Goal: Information Seeking & Learning: Learn about a topic

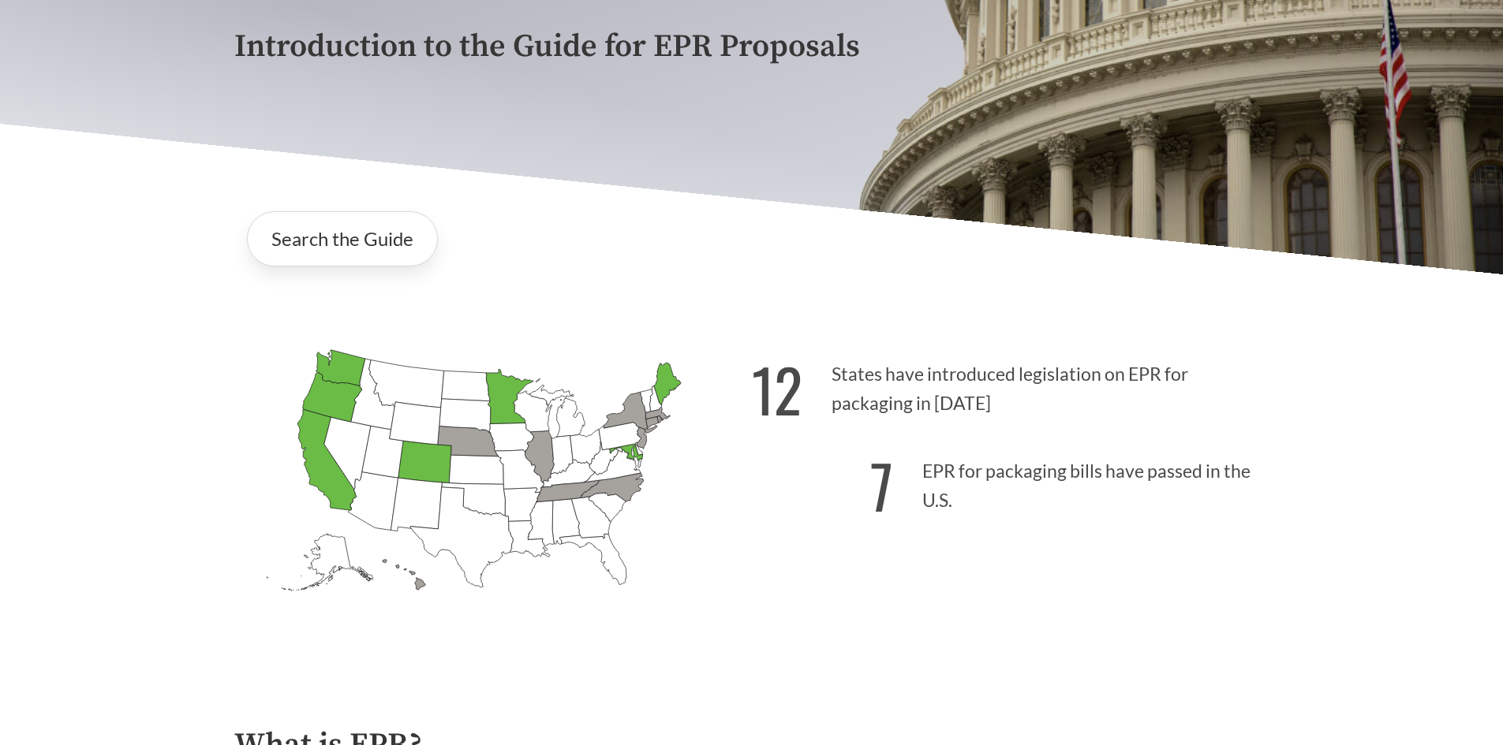
scroll to position [315, 0]
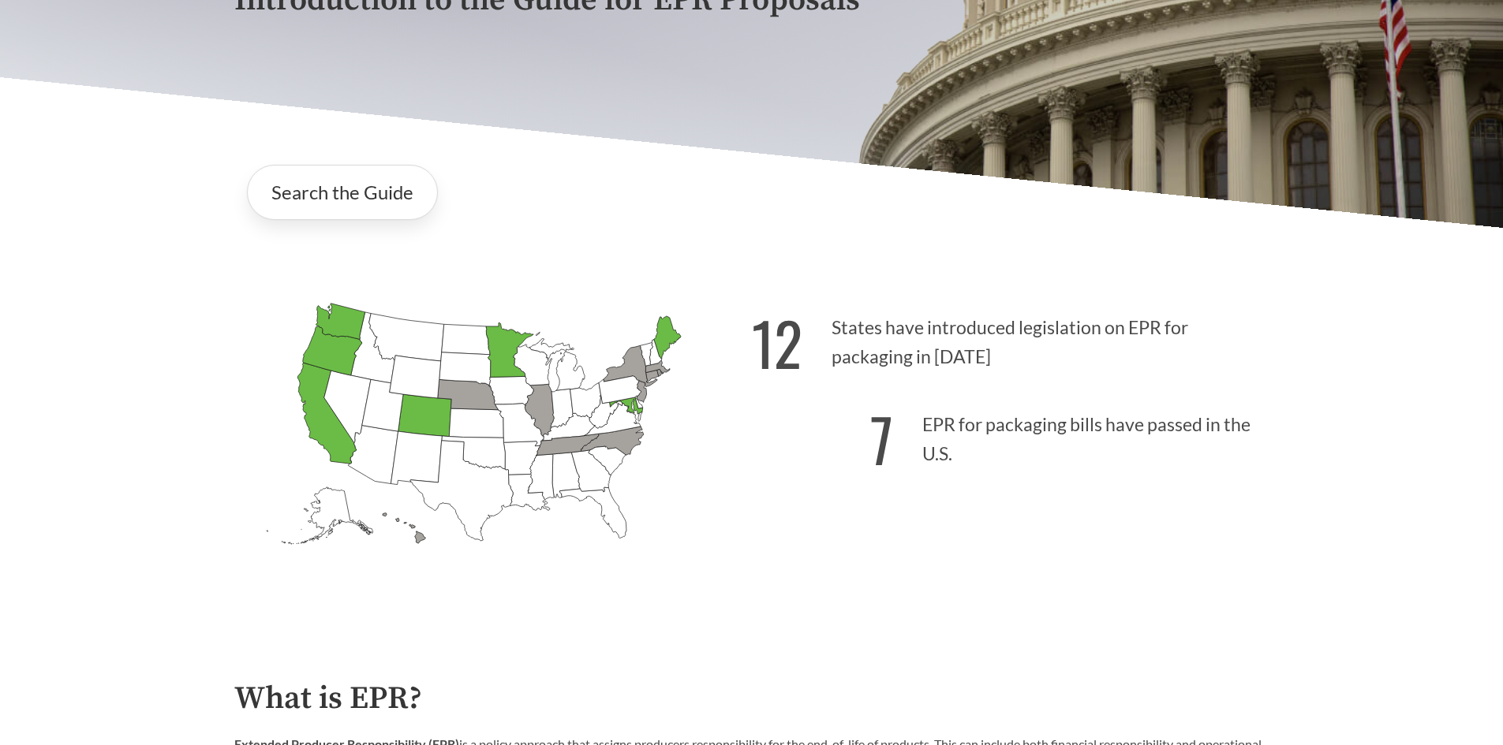
click at [324, 444] on icon "[US_STATE] Passed: 1" at bounding box center [326, 413] width 59 height 101
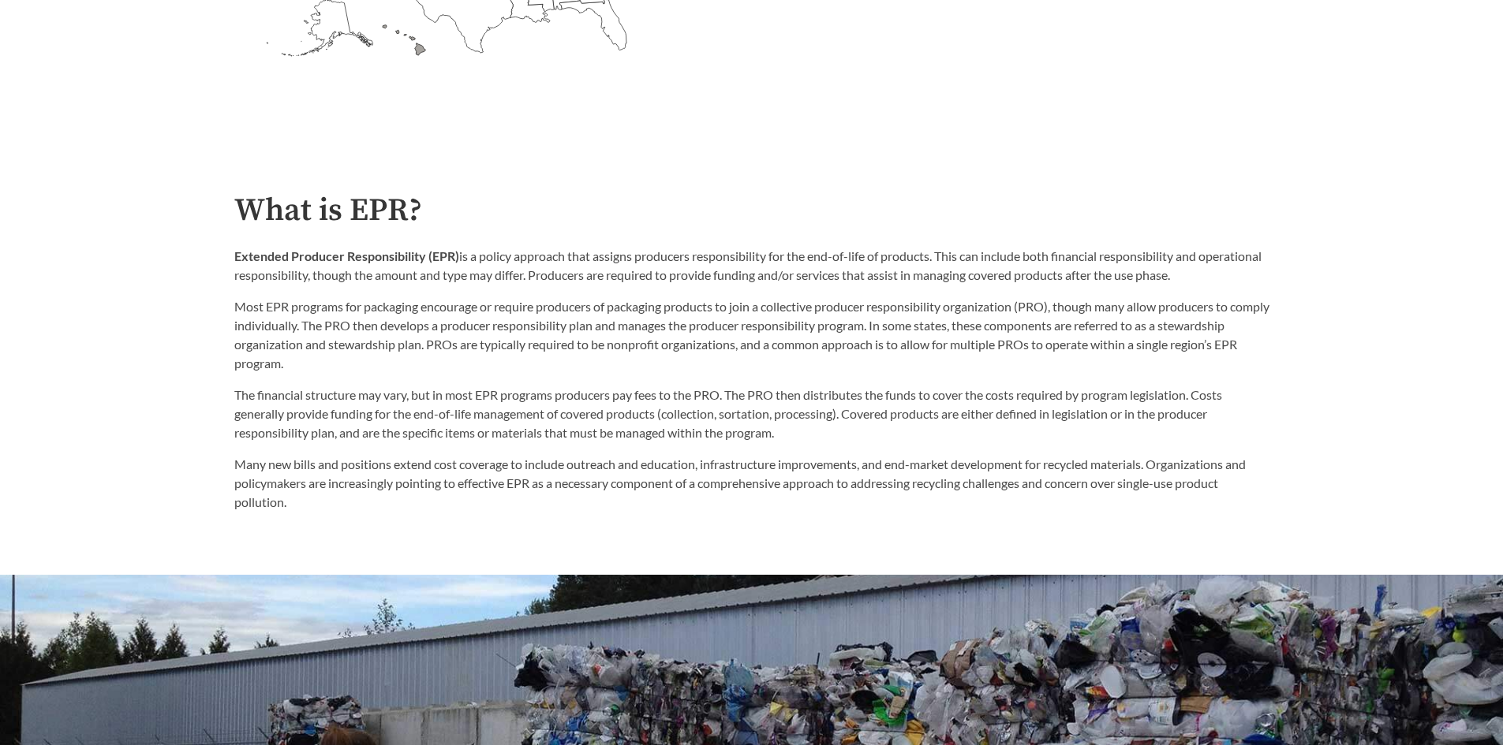
scroll to position [868, 0]
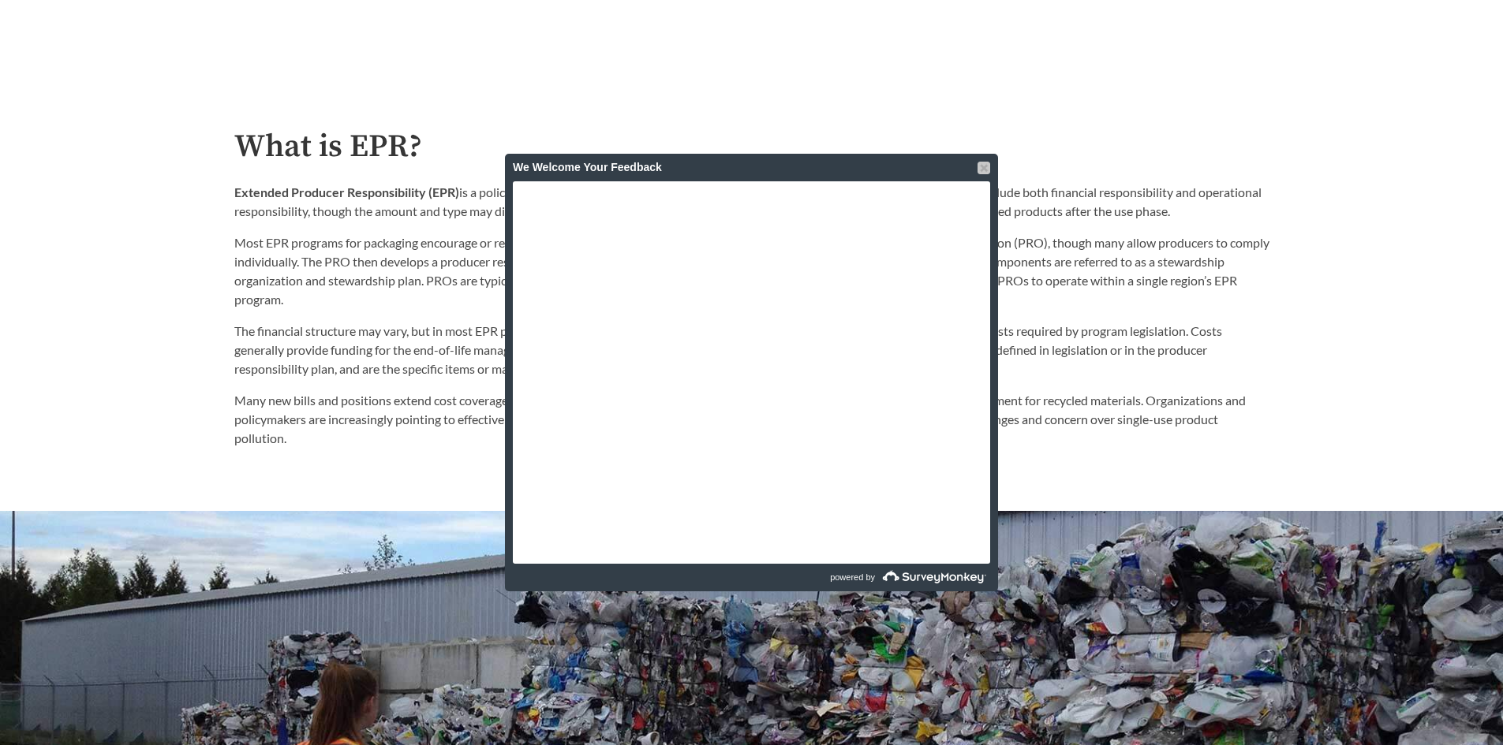
click at [976, 167] on div "We Welcome Your Feedback" at bounding box center [751, 168] width 477 height 28
click at [980, 166] on div at bounding box center [983, 168] width 13 height 13
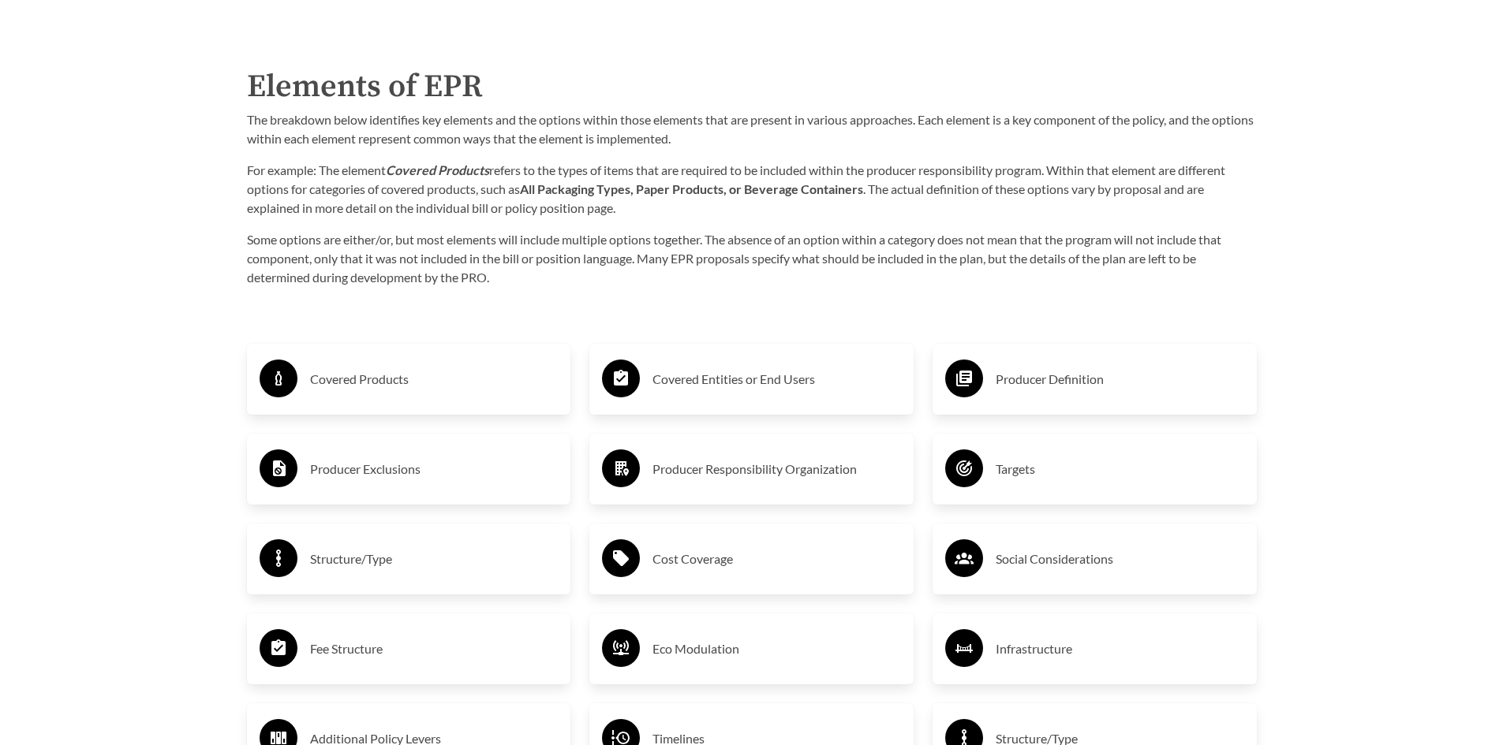
scroll to position [2603, 0]
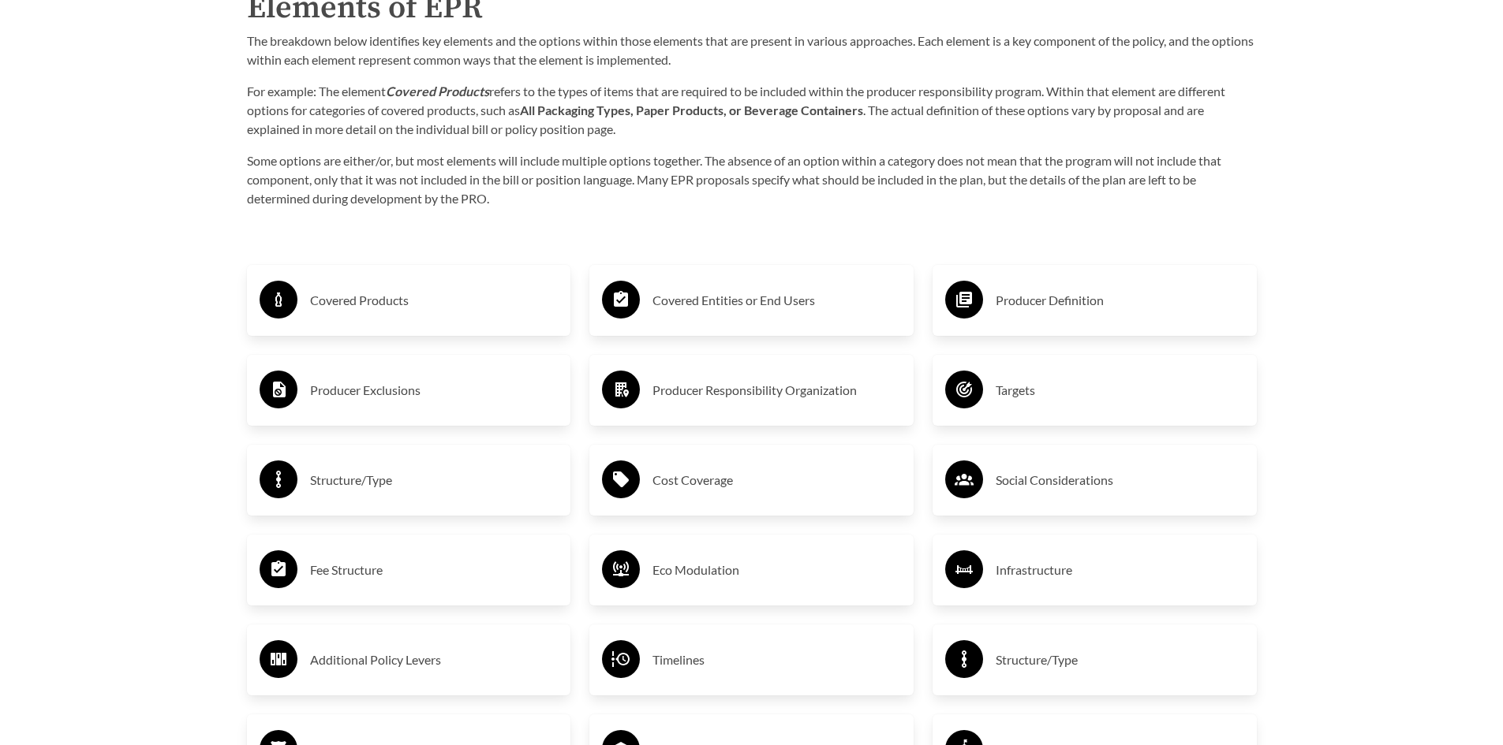
drag, startPoint x: 390, startPoint y: 302, endPoint x: 334, endPoint y: 301, distance: 56.0
click at [334, 301] on h3 "Covered Products" at bounding box center [434, 300] width 248 height 25
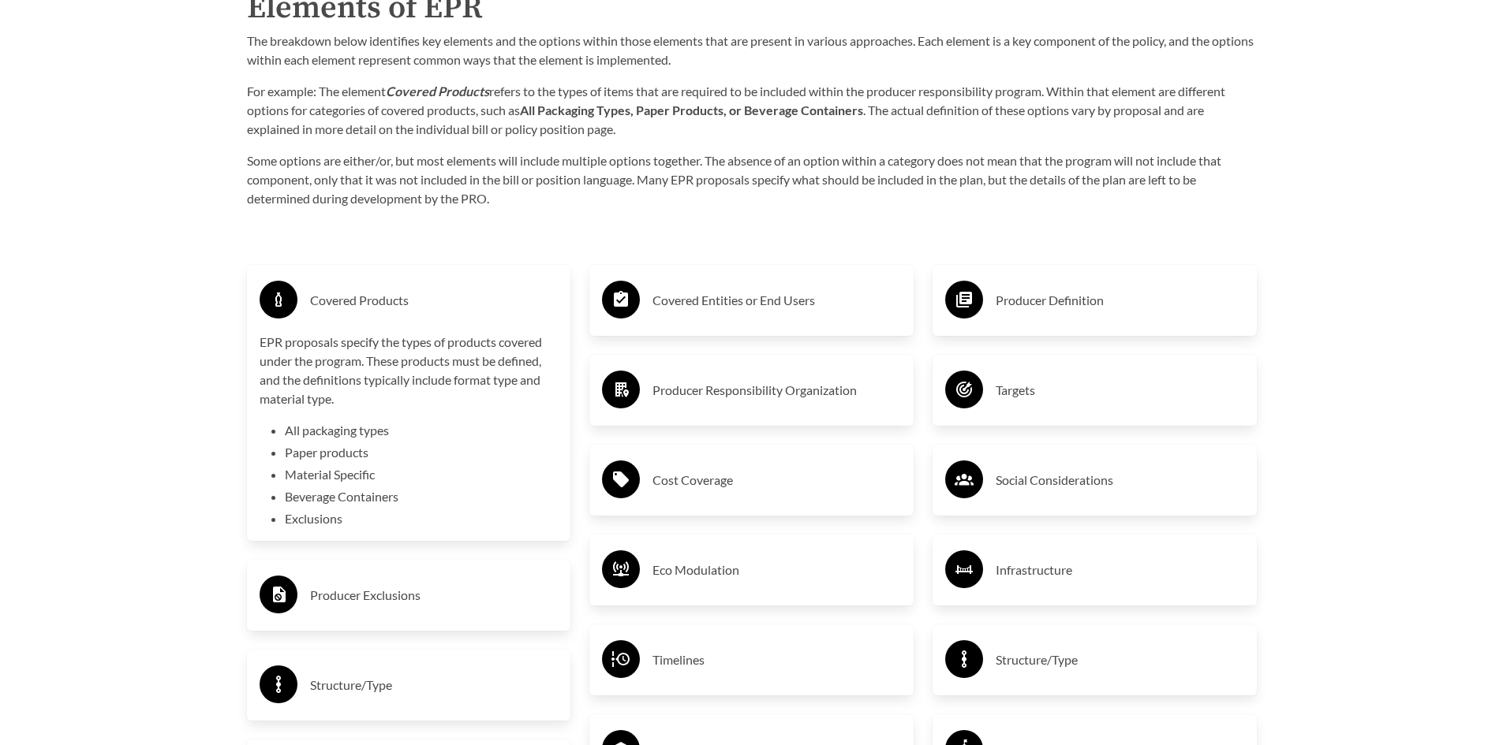
click at [335, 301] on h3 "Covered Products" at bounding box center [434, 300] width 248 height 25
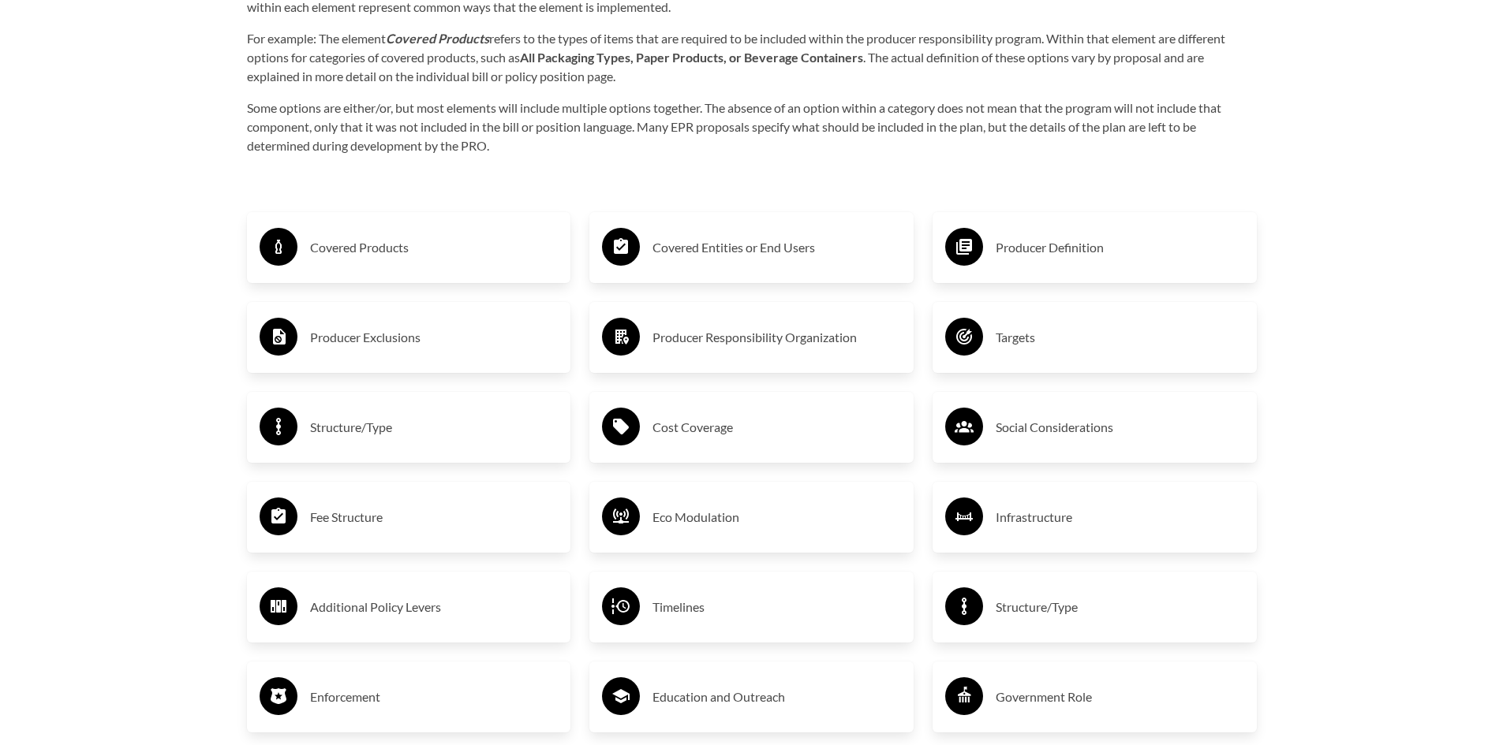
scroll to position [2682, 0]
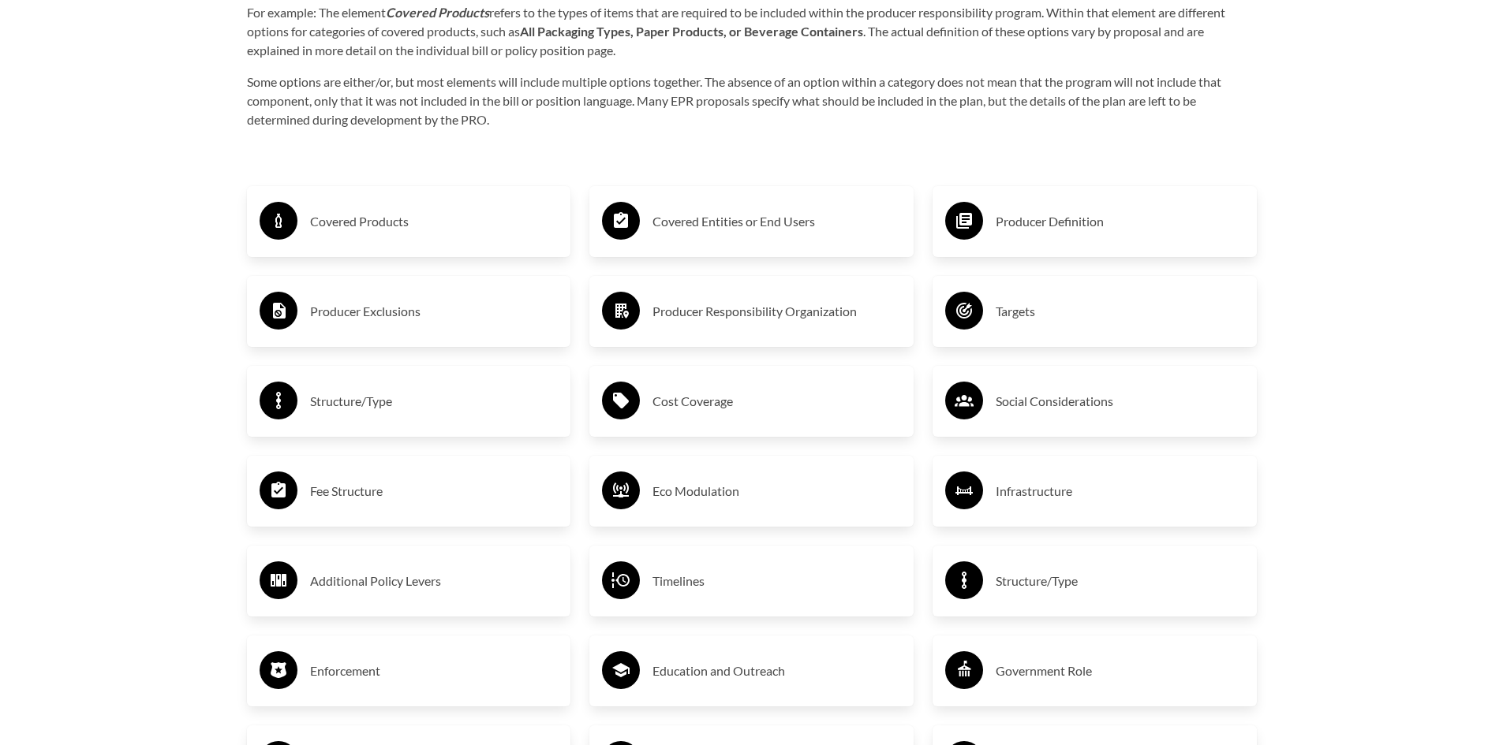
click at [380, 230] on h3 "Covered Products" at bounding box center [434, 221] width 248 height 25
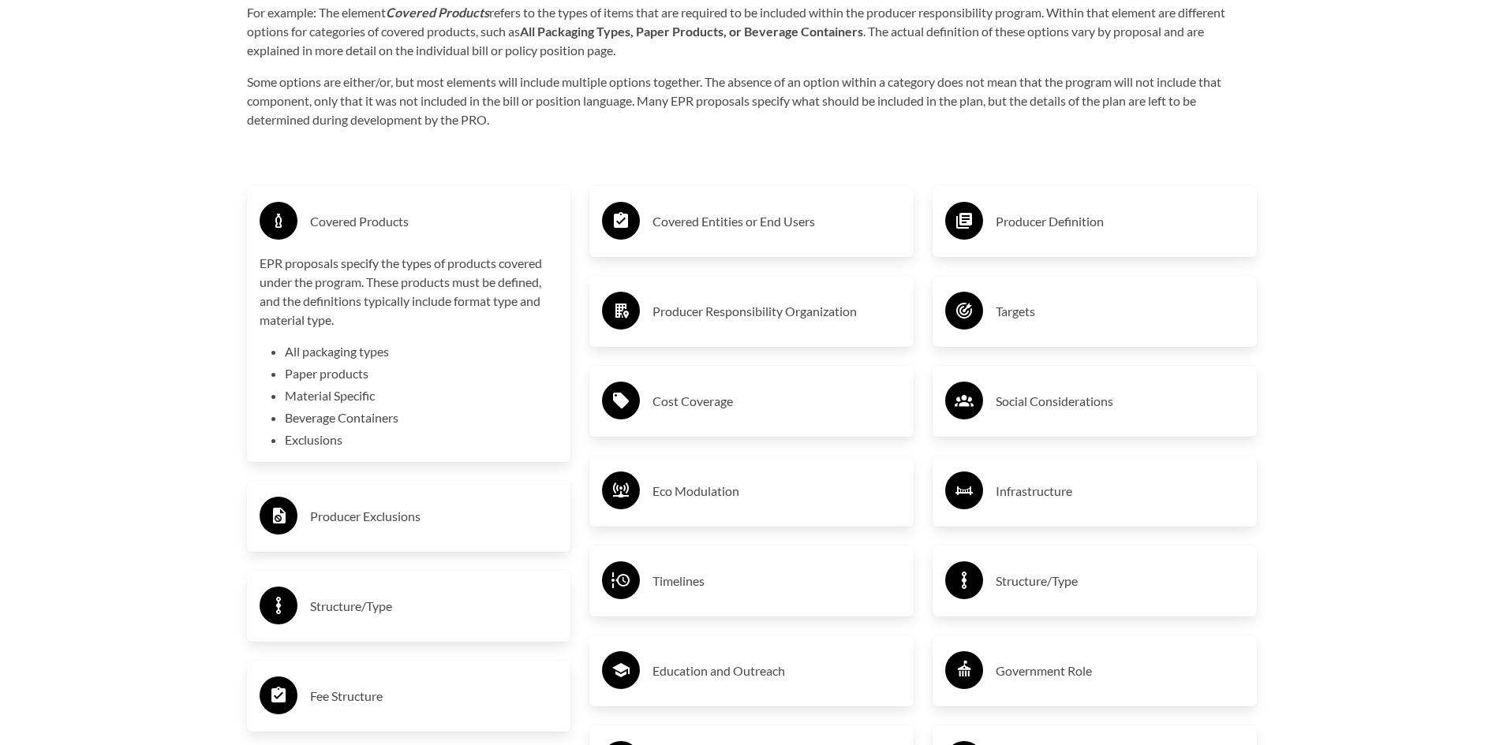
click at [380, 230] on h3 "Covered Products" at bounding box center [434, 221] width 248 height 25
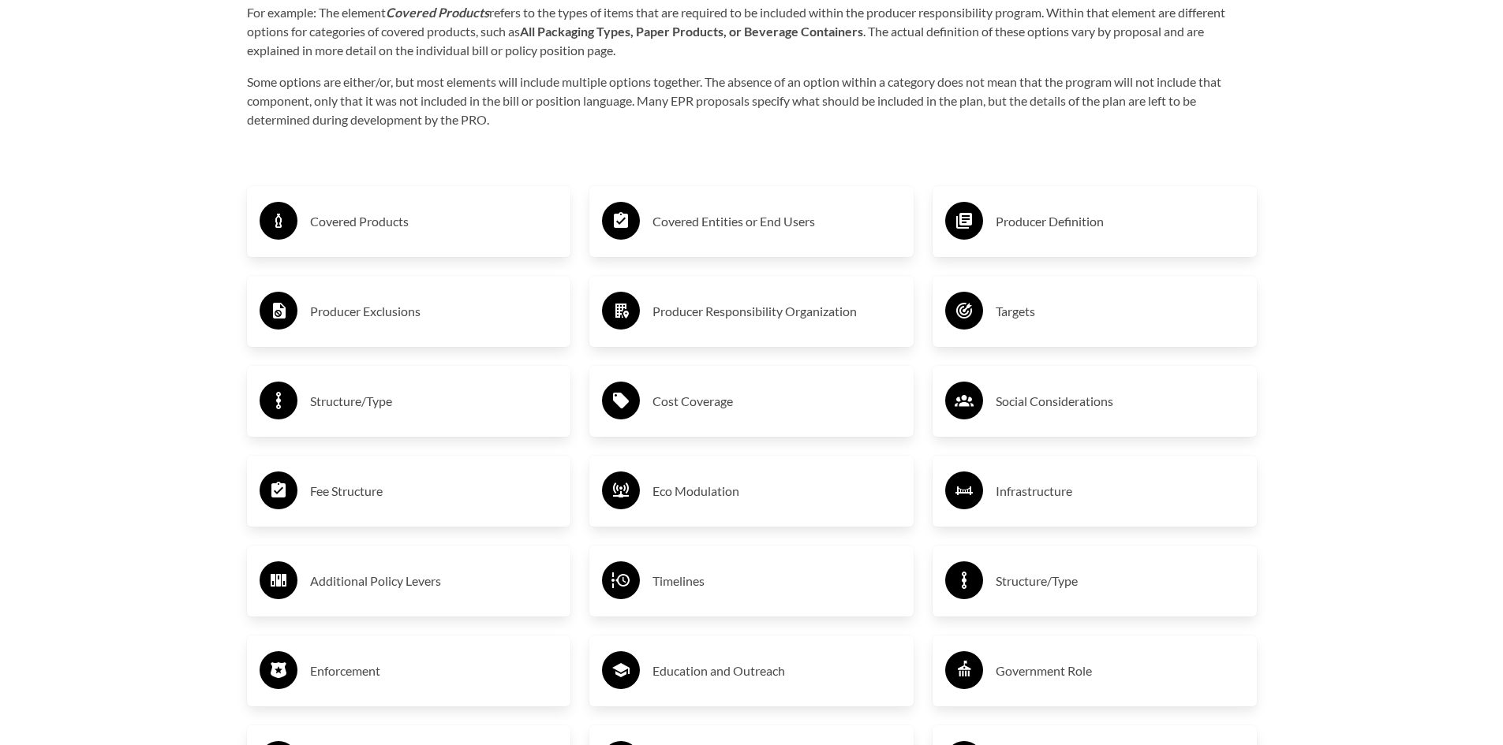
click at [394, 304] on h3 "Producer Exclusions" at bounding box center [434, 311] width 248 height 25
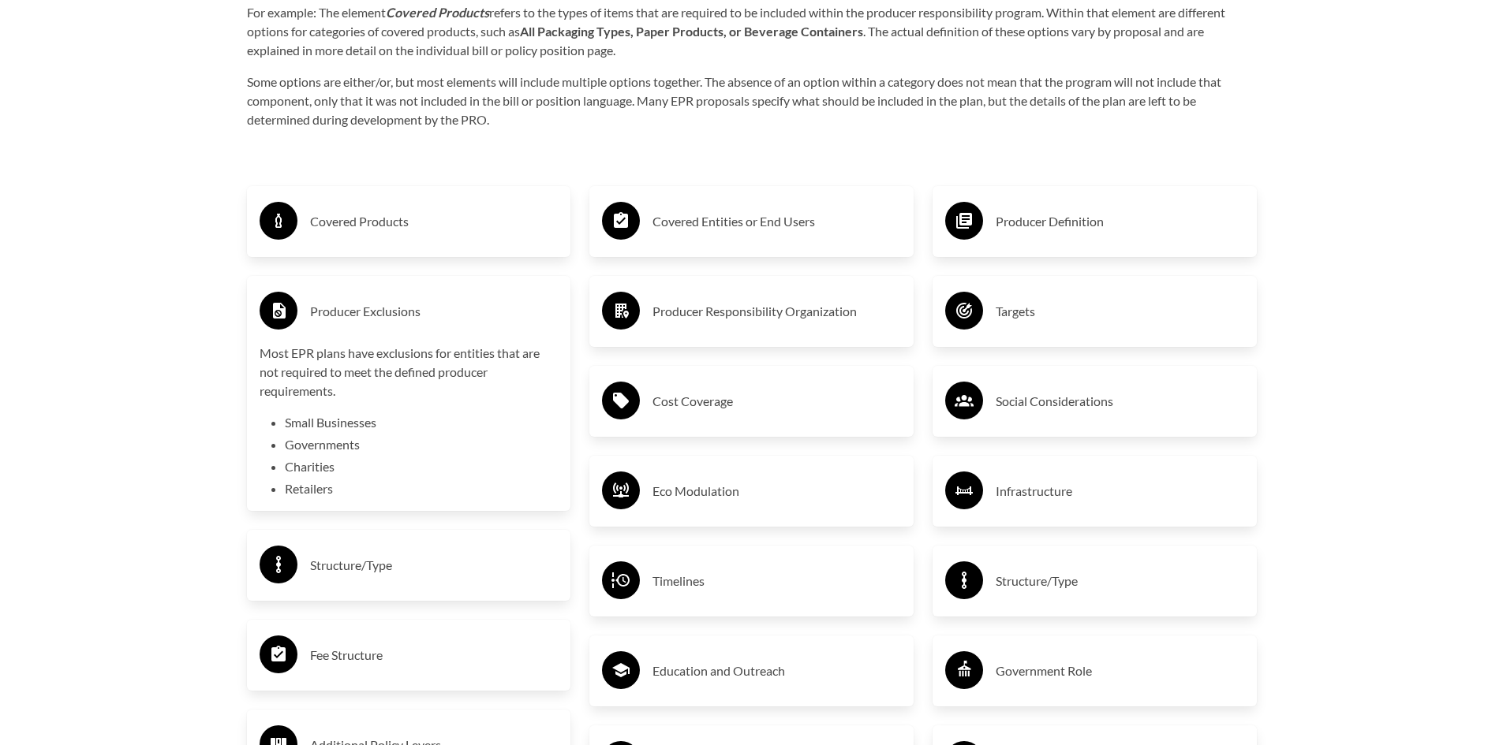
click at [394, 307] on h3 "Producer Exclusions" at bounding box center [434, 311] width 248 height 25
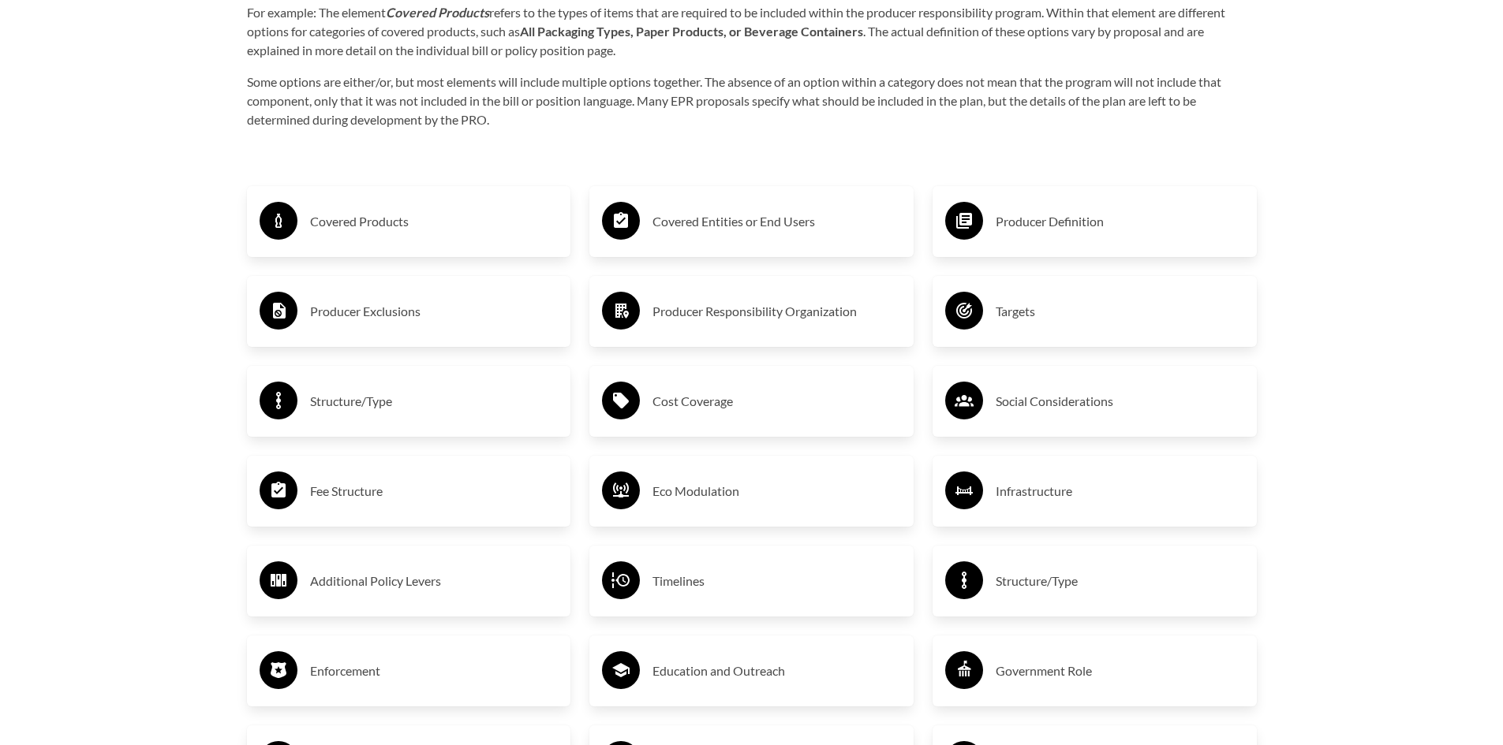
click at [826, 226] on h3 "Covered Entities or End Users" at bounding box center [776, 221] width 248 height 25
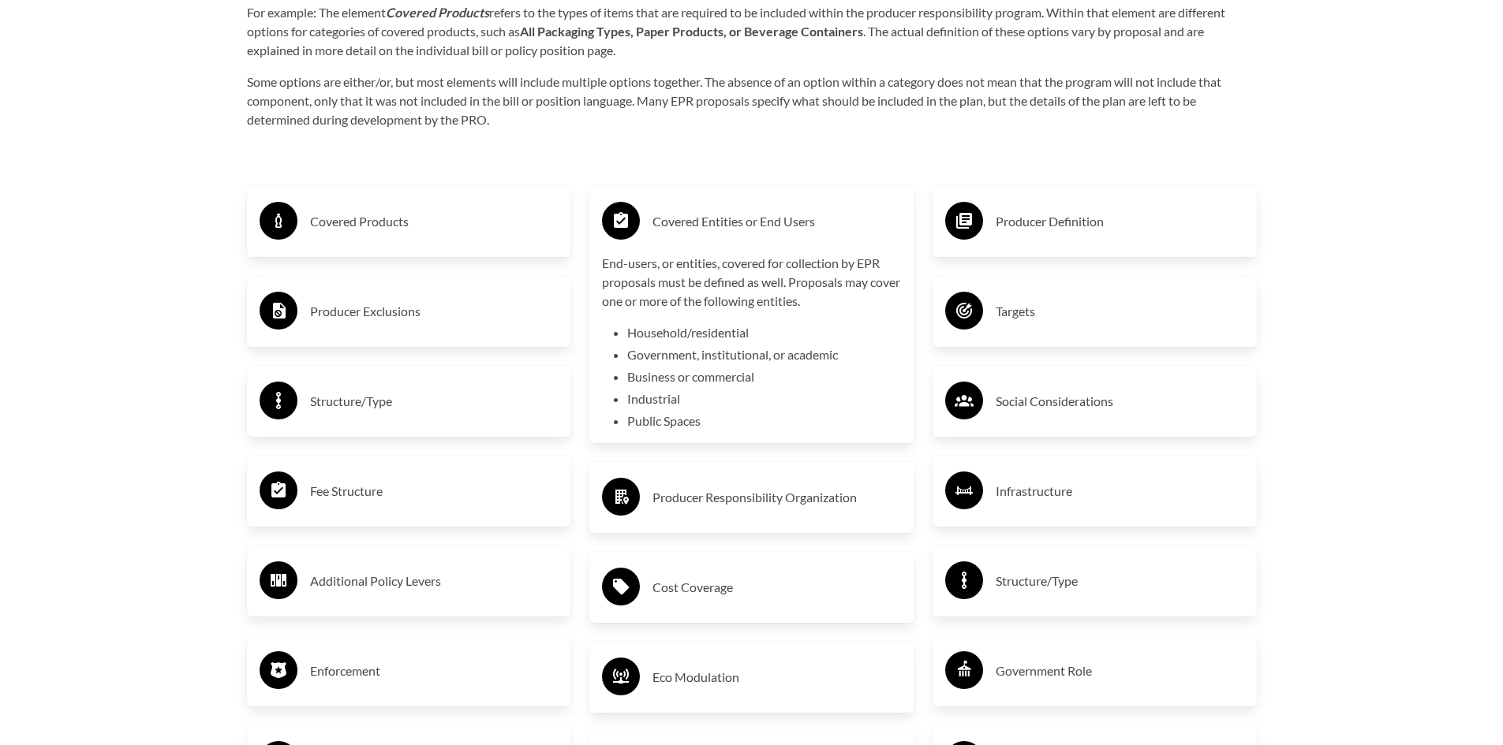
click at [1037, 218] on h3 "Producer Definition" at bounding box center [1119, 221] width 248 height 25
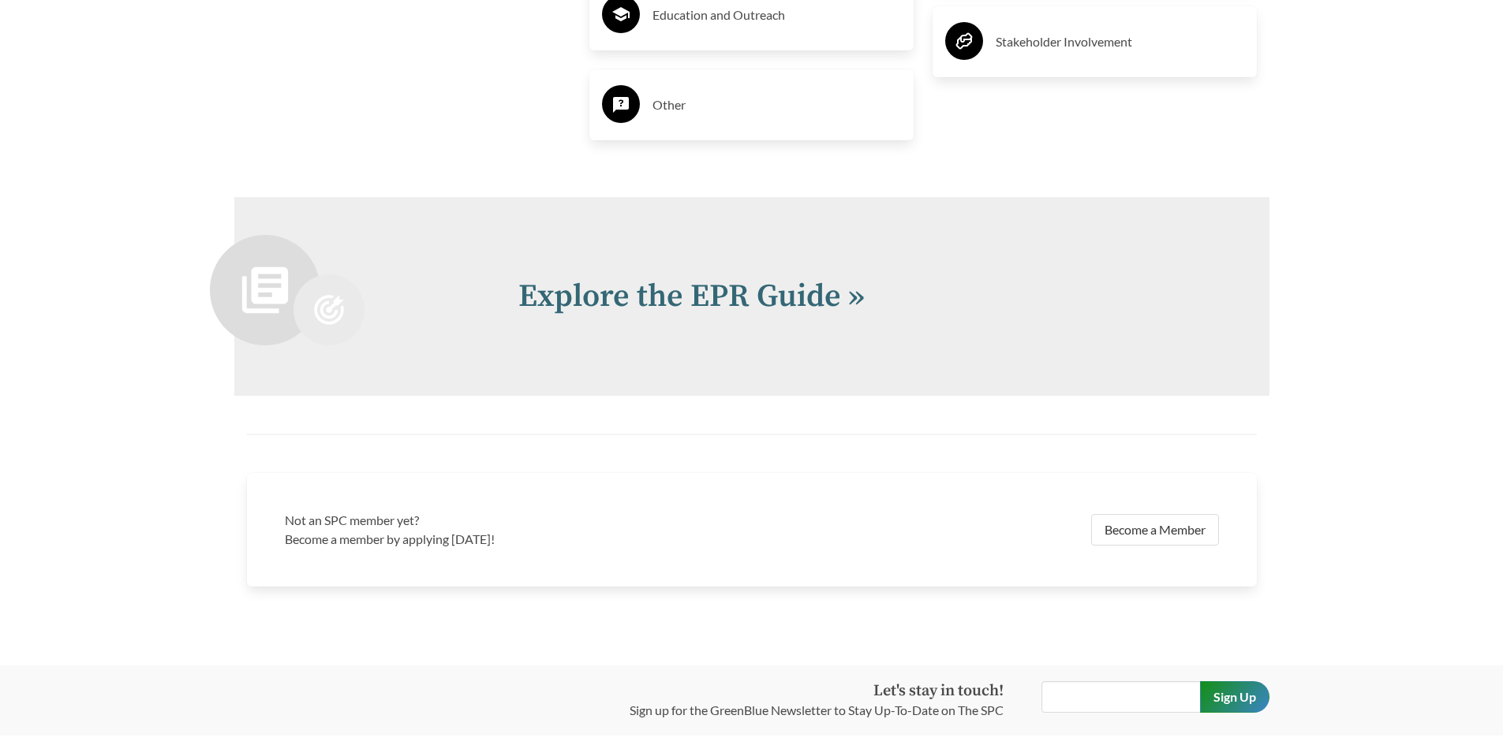
scroll to position [3549, 0]
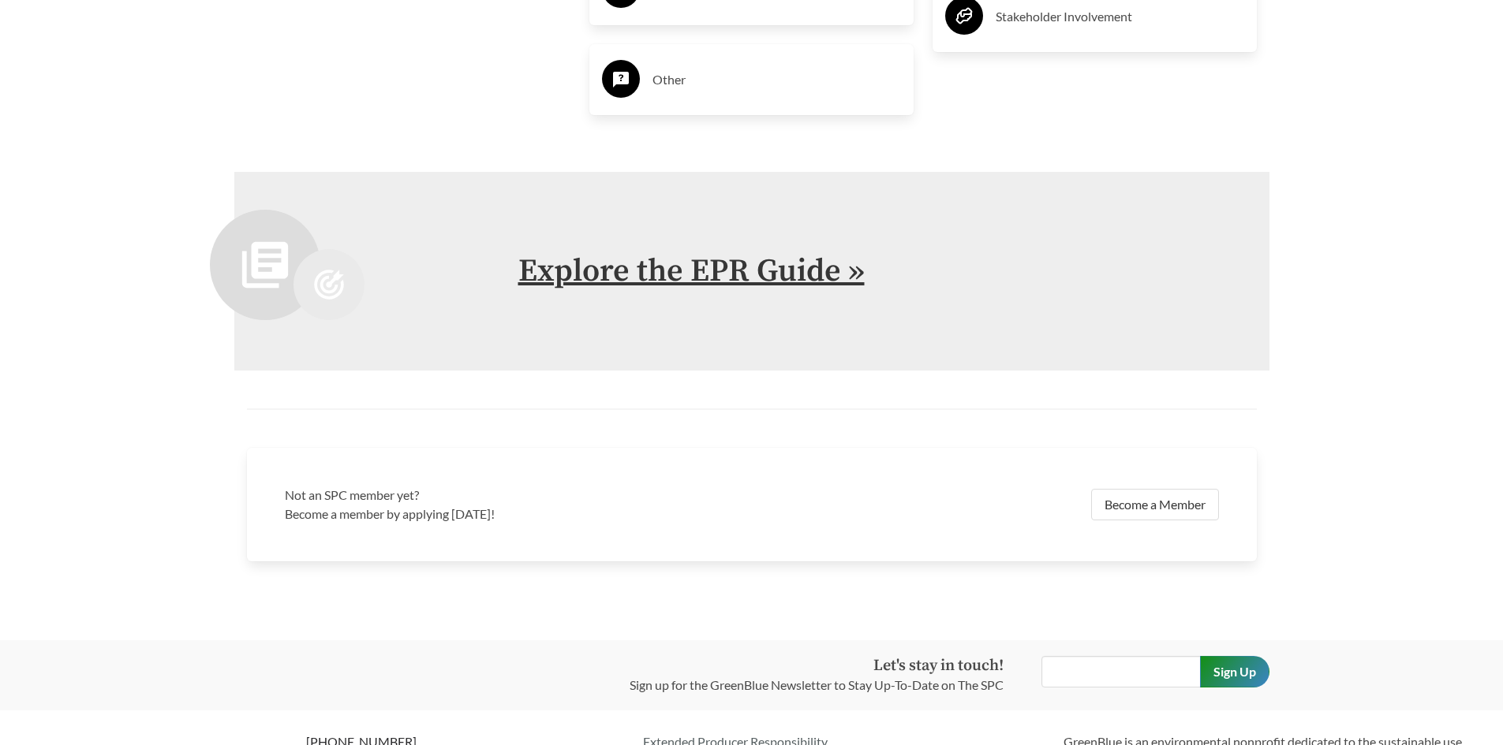
click at [762, 278] on link "Explore the EPR Guide »" at bounding box center [691, 271] width 346 height 39
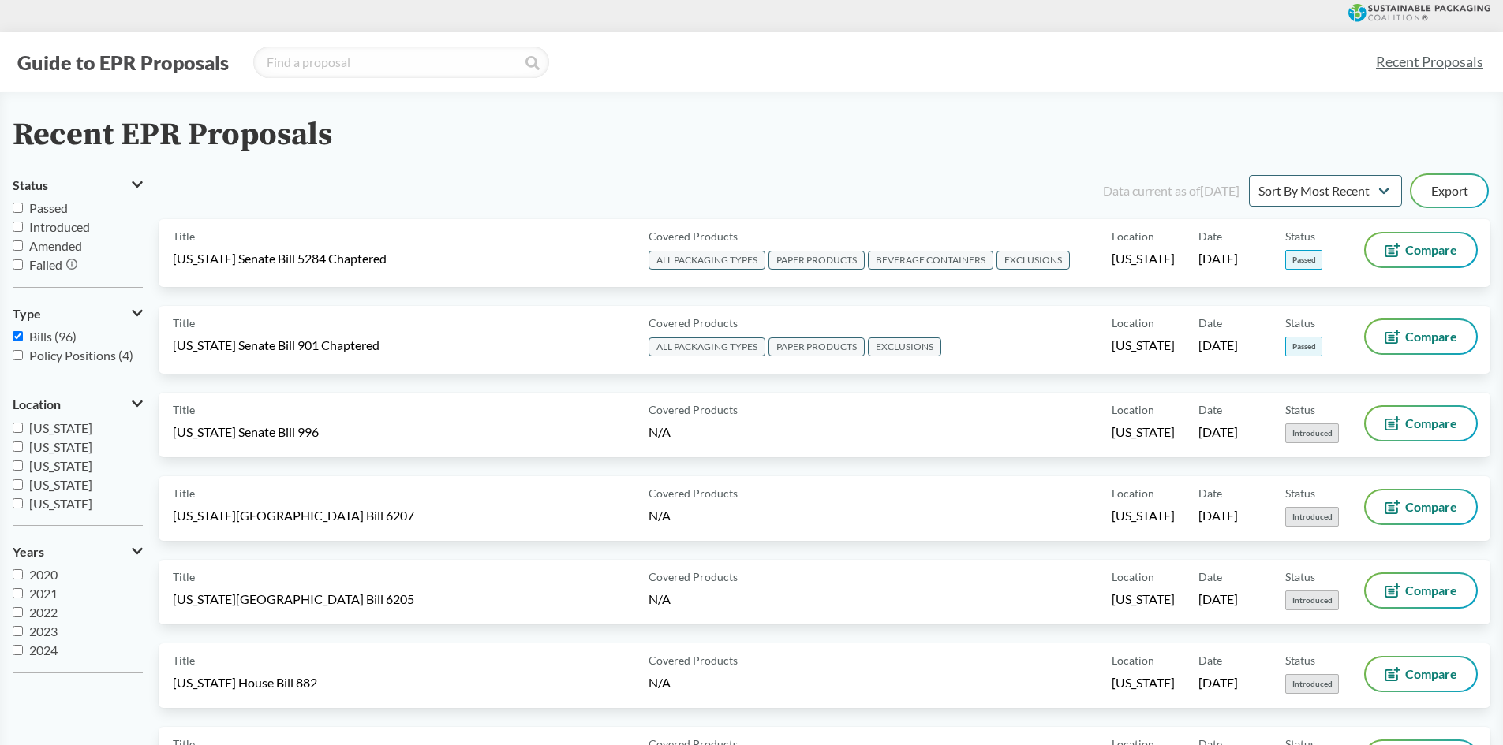
scroll to position [287, 0]
click at [17, 424] on input "[US_STATE]" at bounding box center [18, 424] width 10 height 10
checkbox input "true"
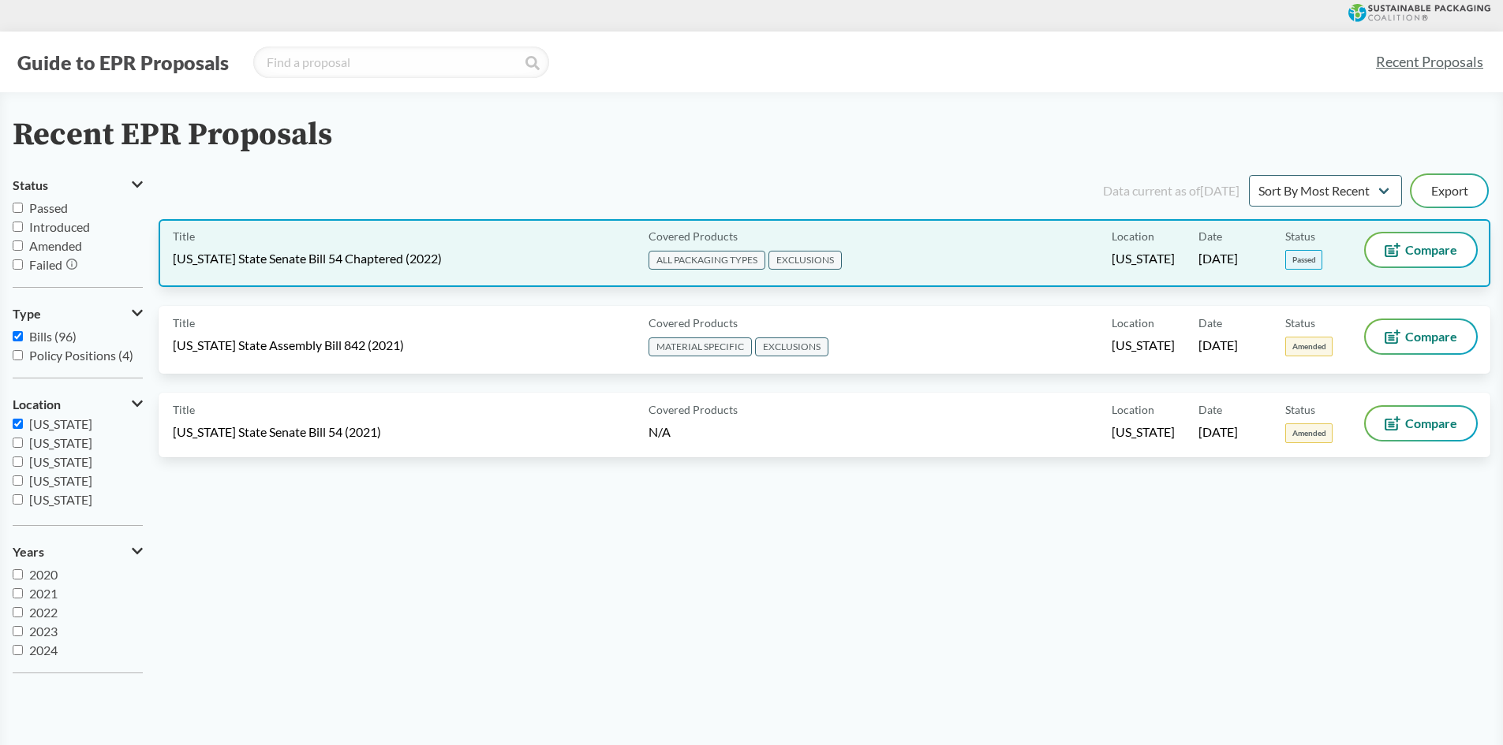
click at [577, 266] on div "Title [US_STATE] State Senate Bill 54 Chaptered (2022)" at bounding box center [407, 252] width 469 height 39
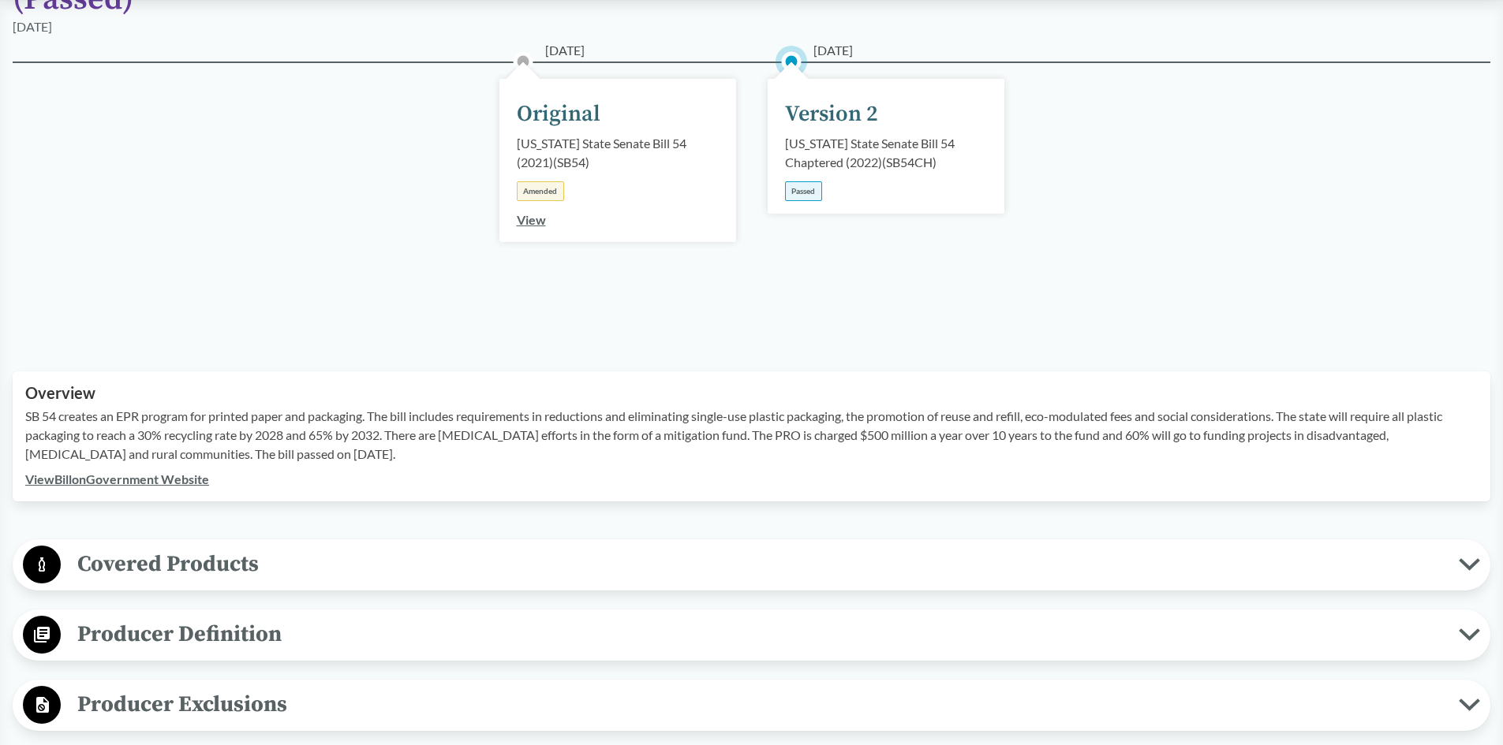
scroll to position [237, 0]
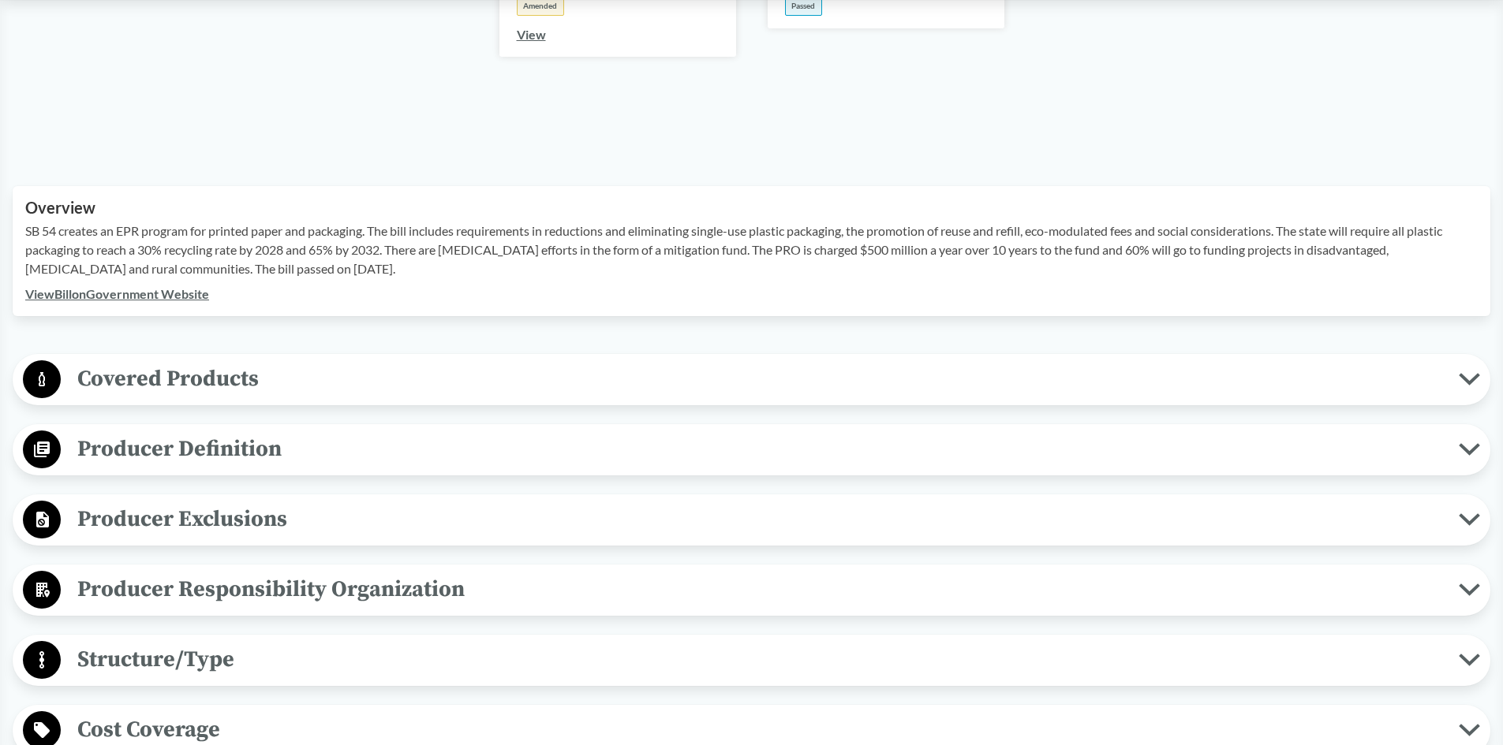
click at [258, 458] on span "Producer Definition" at bounding box center [760, 448] width 1398 height 35
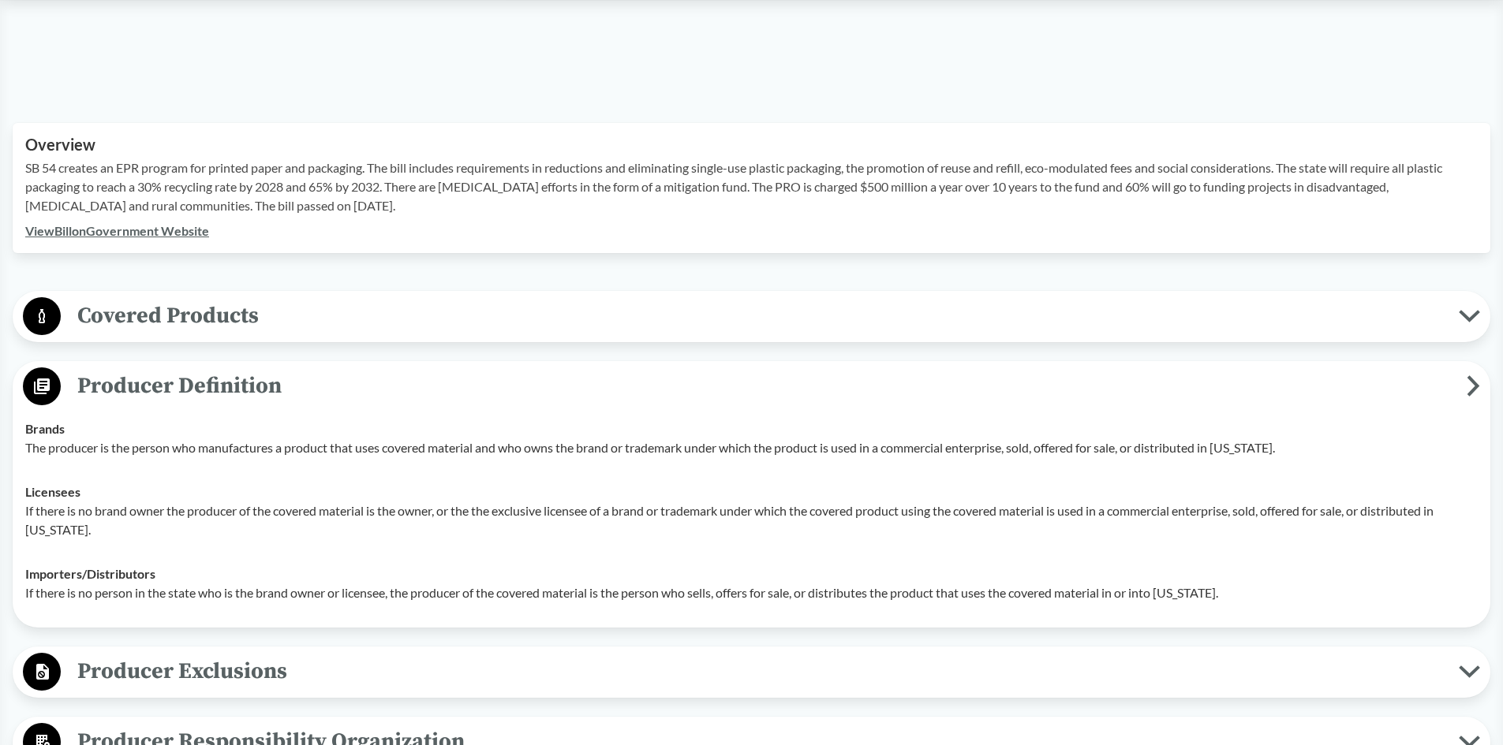
scroll to position [552, 0]
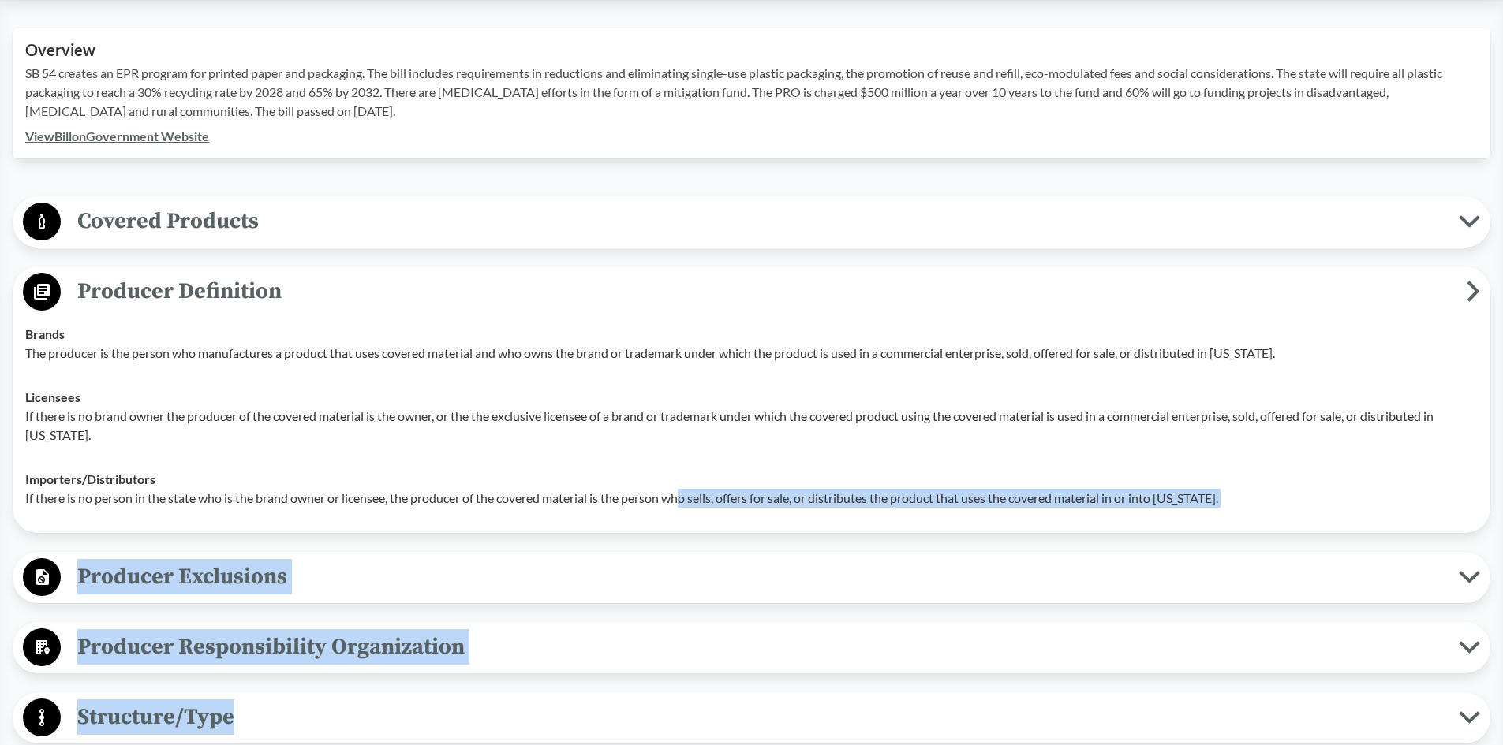
drag, startPoint x: 729, startPoint y: 555, endPoint x: 943, endPoint y: 782, distance: 312.5
click at [943, 745] on html "Guide to EPR Proposals Recent Proposals ‹ Back to results [US_STATE] State Sena…" at bounding box center [751, 756] width 1503 height 2617
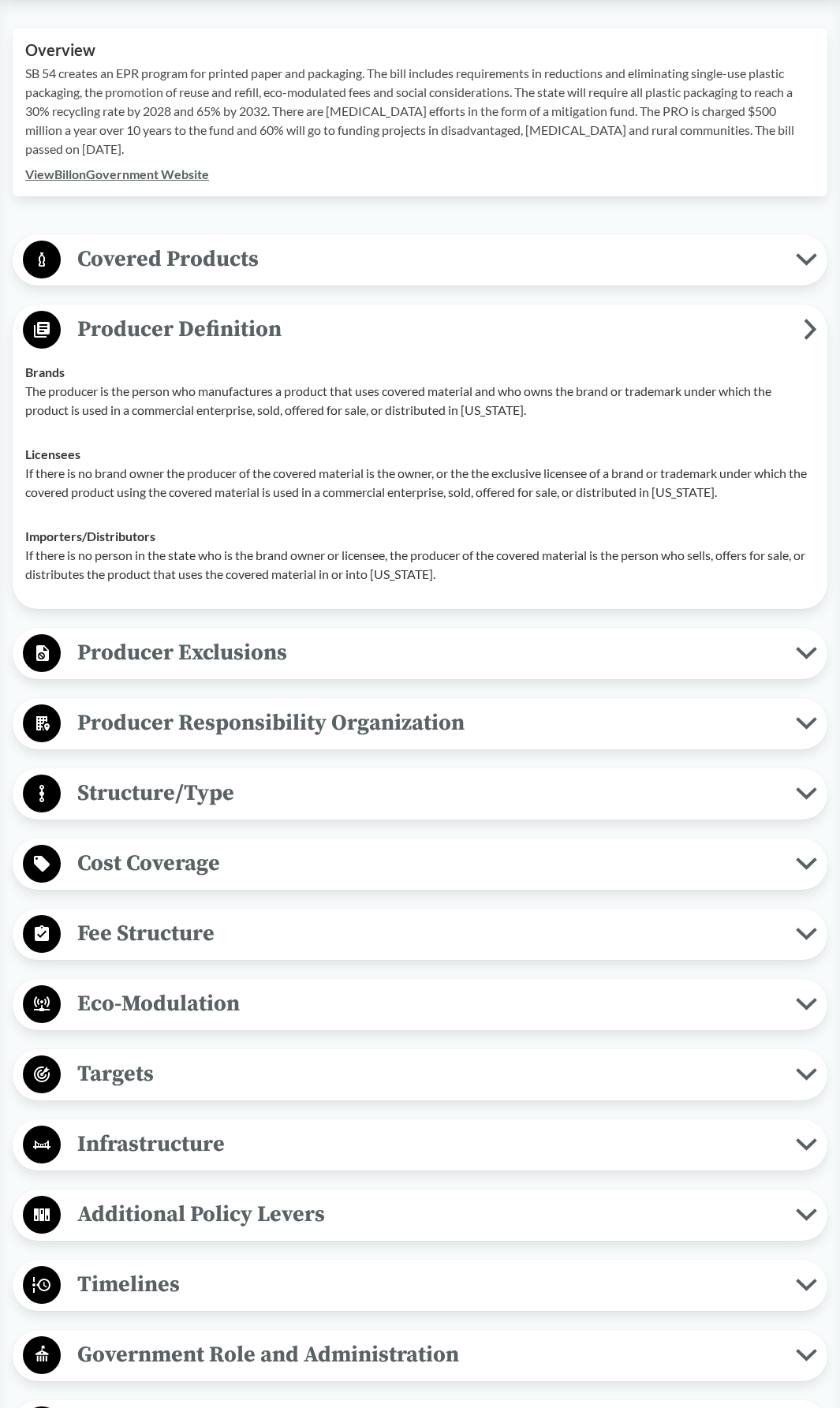
click at [400, 442] on td "Licensees If there is no brand owner the producer of the covered material is th…" at bounding box center [420, 473] width 804 height 82
click at [406, 745] on span "Fee Structure" at bounding box center [428, 933] width 735 height 35
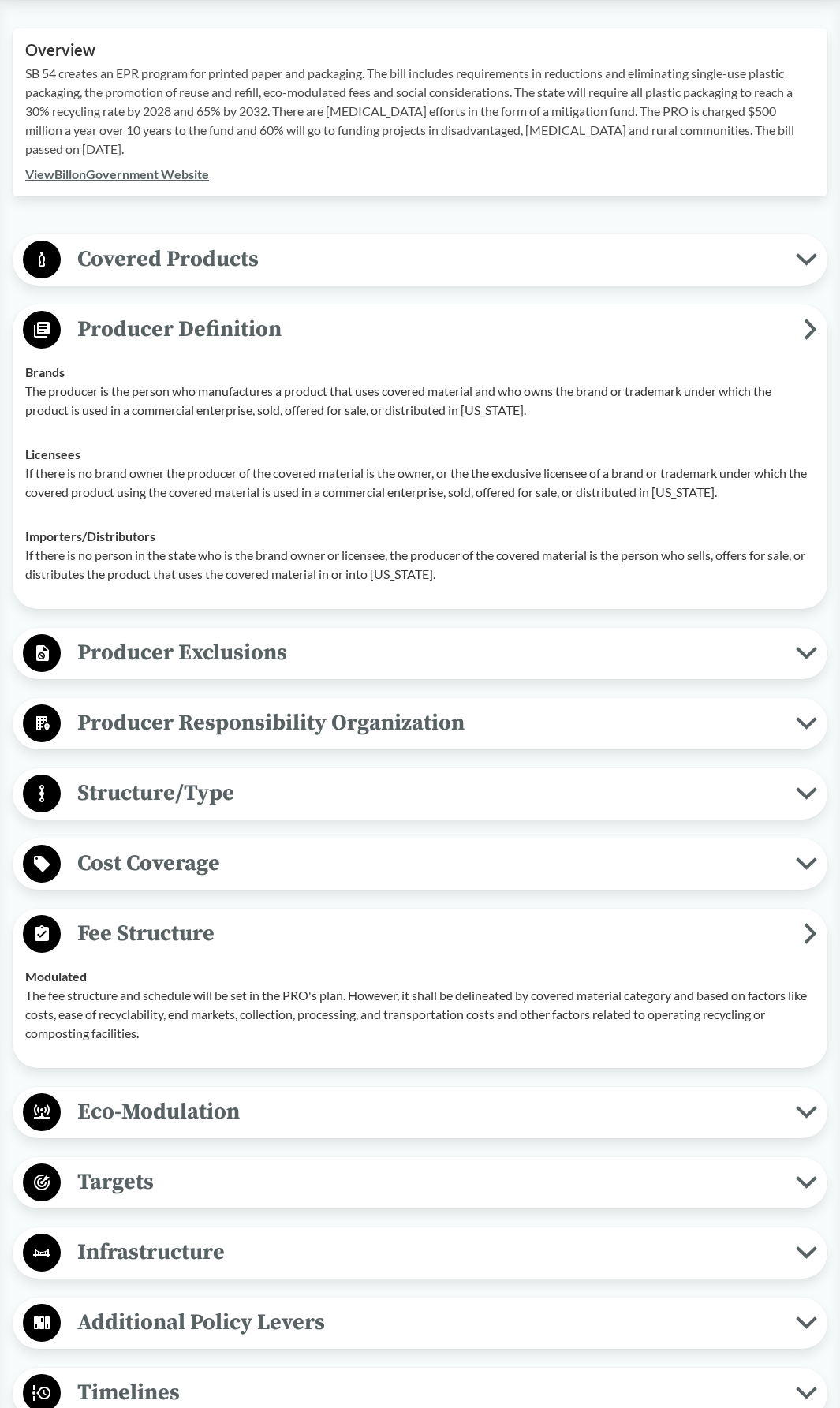
click at [408, 745] on span "Fee Structure" at bounding box center [432, 933] width 743 height 35
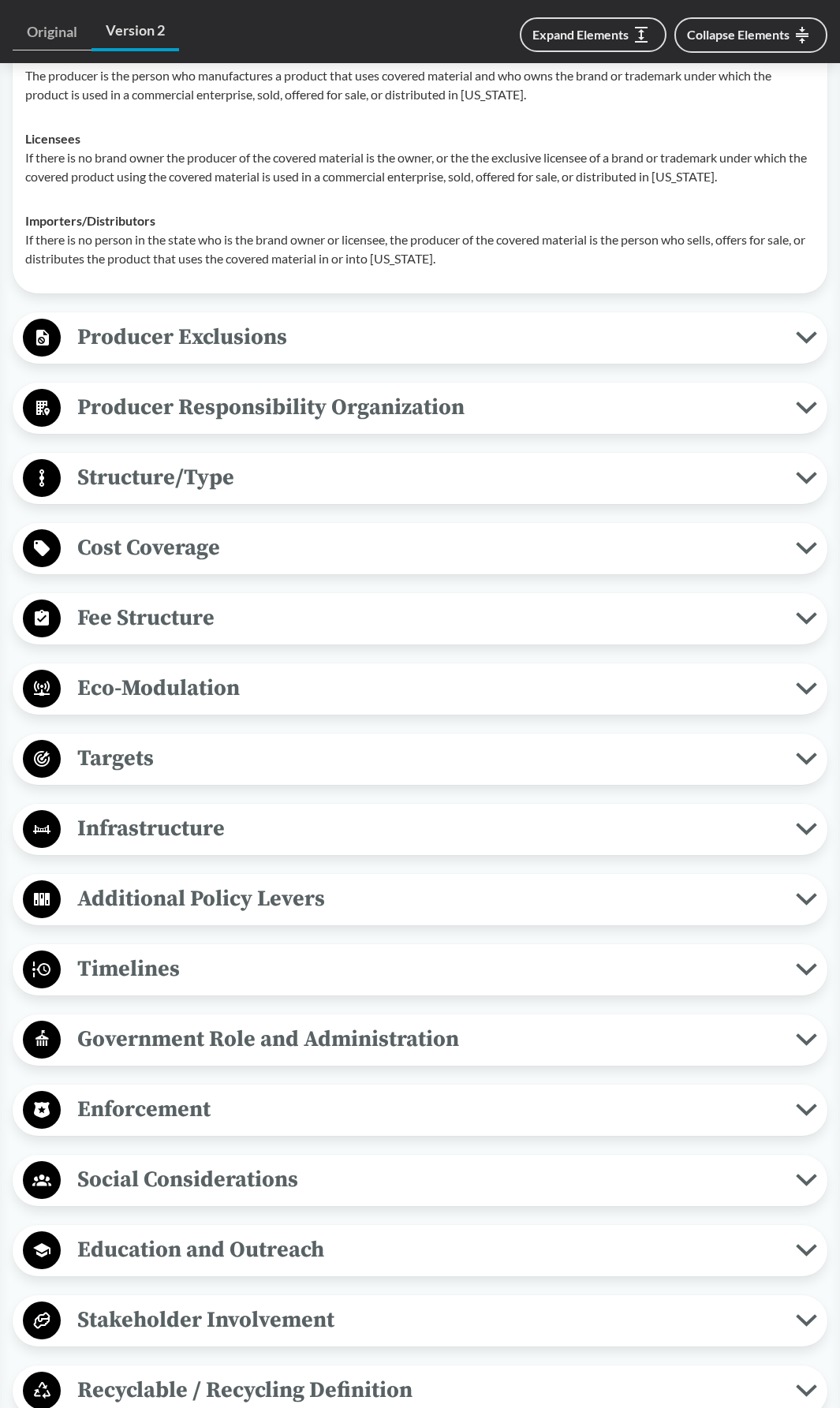
scroll to position [946, 0]
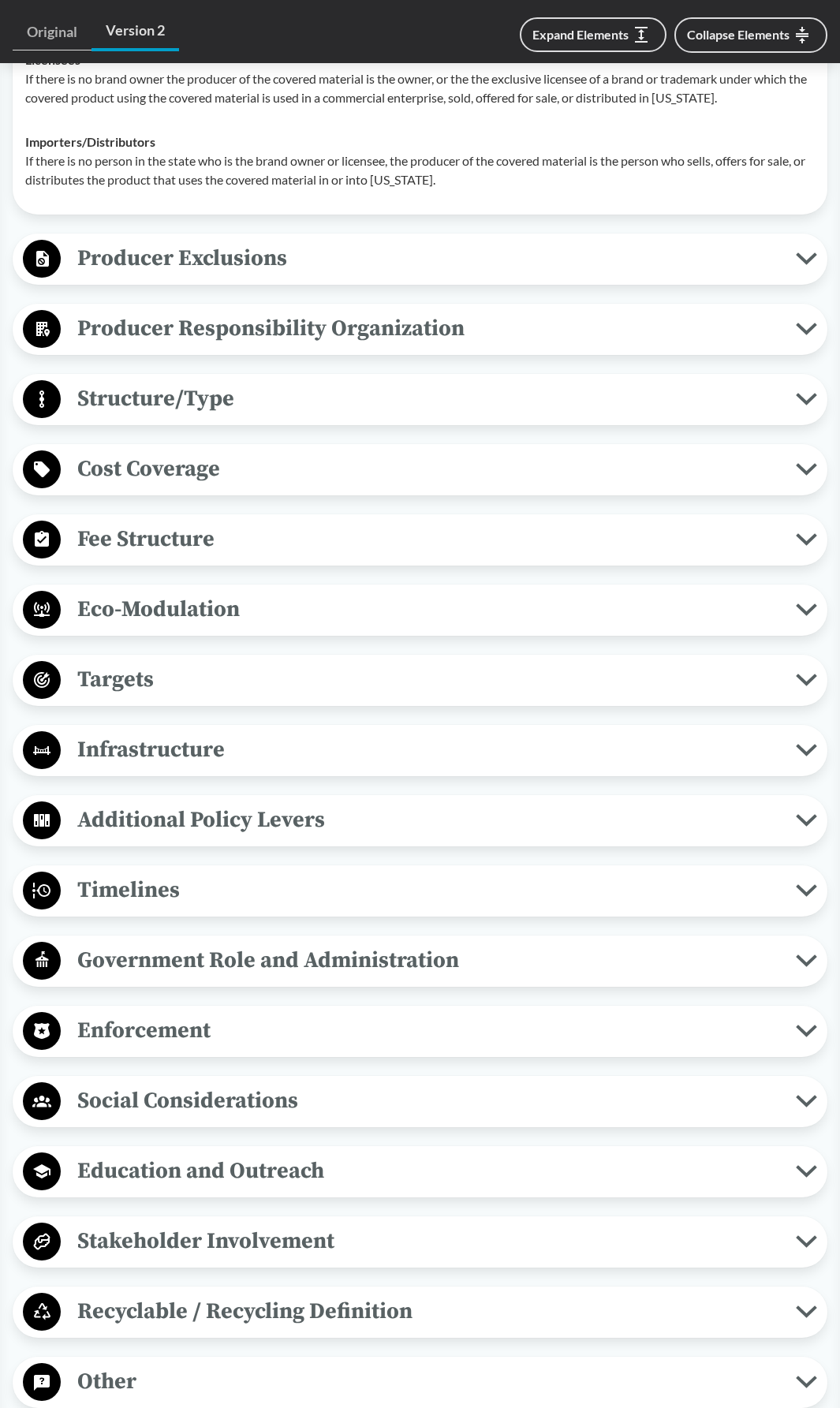
click at [571, 697] on button "Targets" at bounding box center [420, 680] width 804 height 40
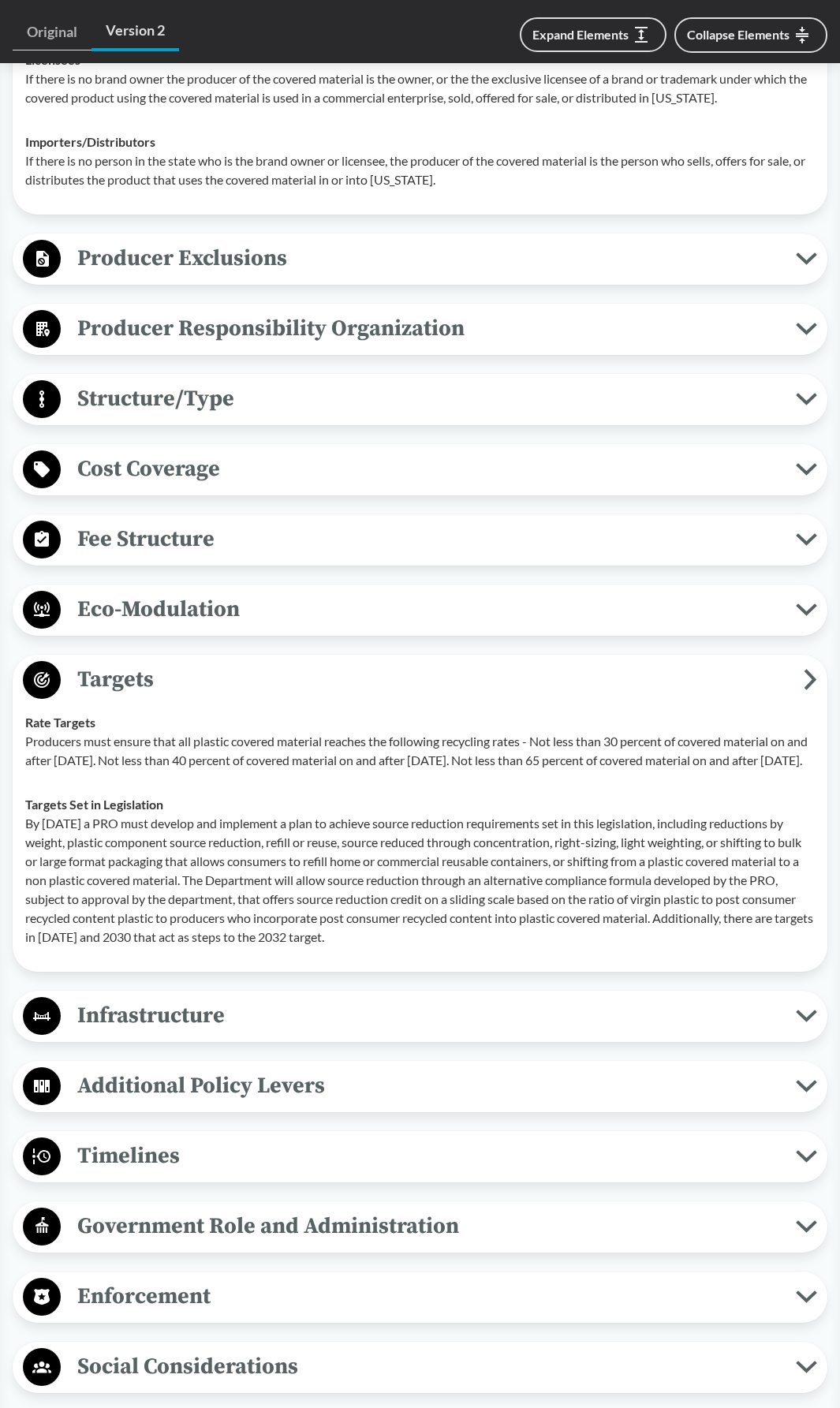
click at [571, 697] on button "Targets" at bounding box center [420, 680] width 804 height 40
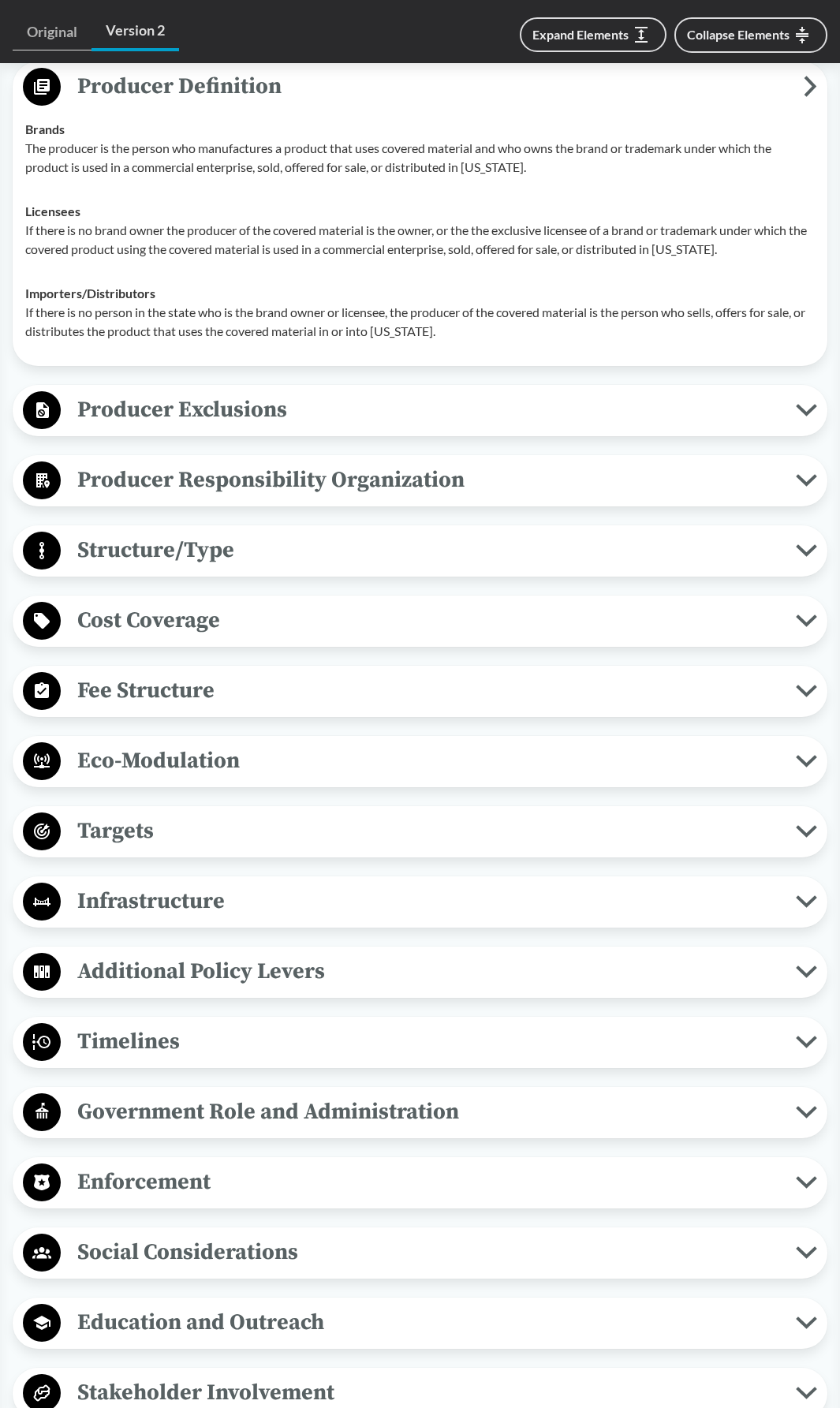
scroll to position [631, 0]
